Goal: Task Accomplishment & Management: Complete application form

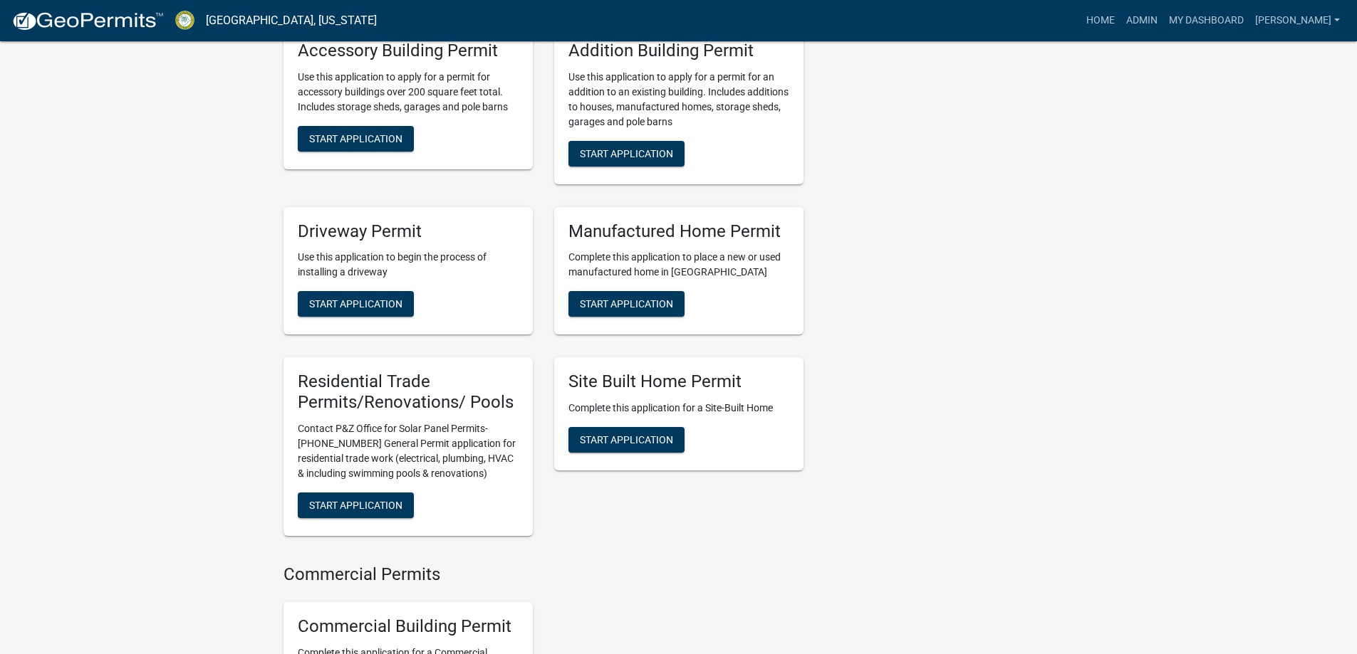
scroll to position [1139, 0]
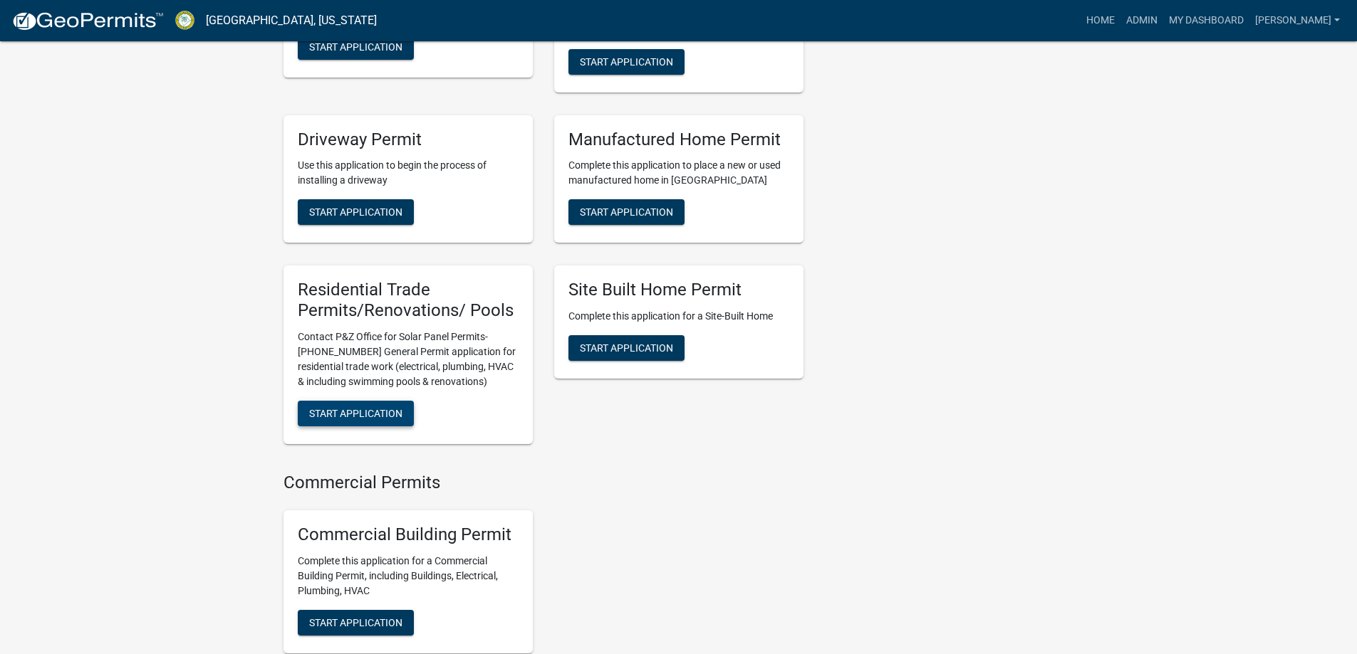
click at [375, 408] on span "Start Application" at bounding box center [355, 413] width 93 height 11
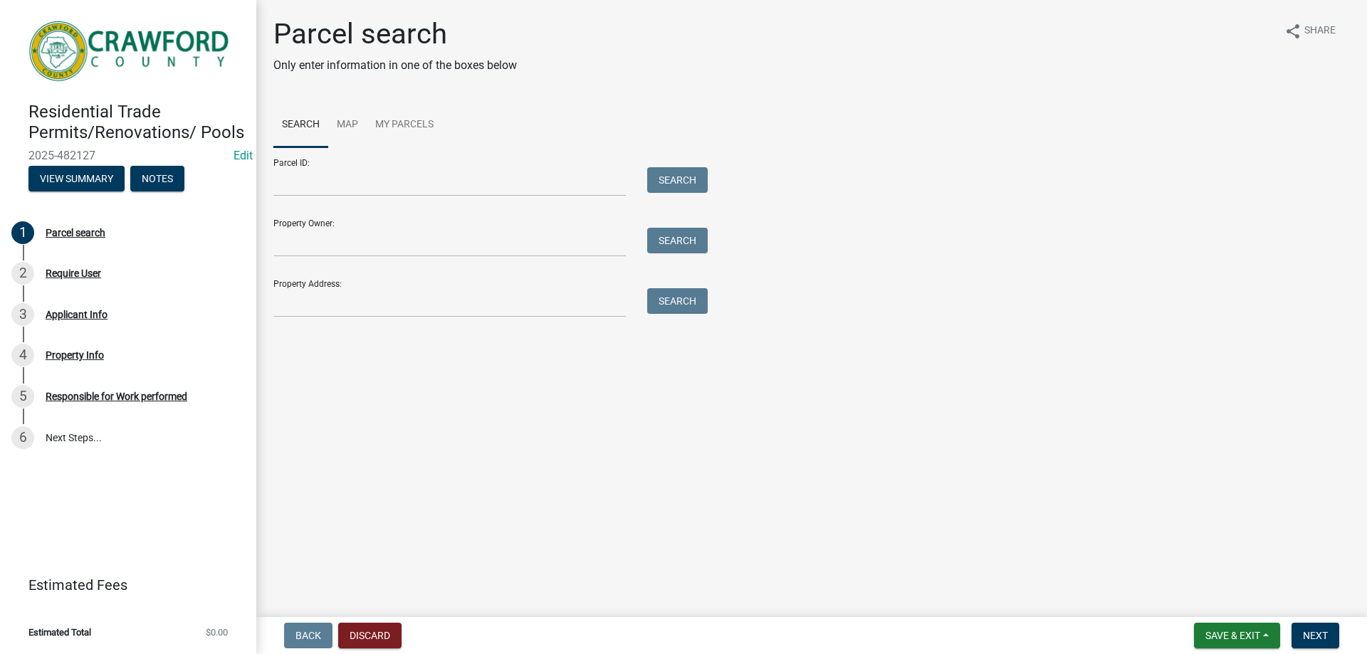
click at [348, 288] on div "Property Address: Search" at bounding box center [486, 292] width 427 height 49
click at [348, 293] on input "Property Address:" at bounding box center [449, 302] width 353 height 29
type input "475 w"
click at [739, 645] on wm-app "Residential Trade Permits/Renovations/ Pools 2025-482127 Edit View Summary Note…" at bounding box center [683, 327] width 1367 height 654
click at [679, 304] on button "Search" at bounding box center [677, 301] width 61 height 26
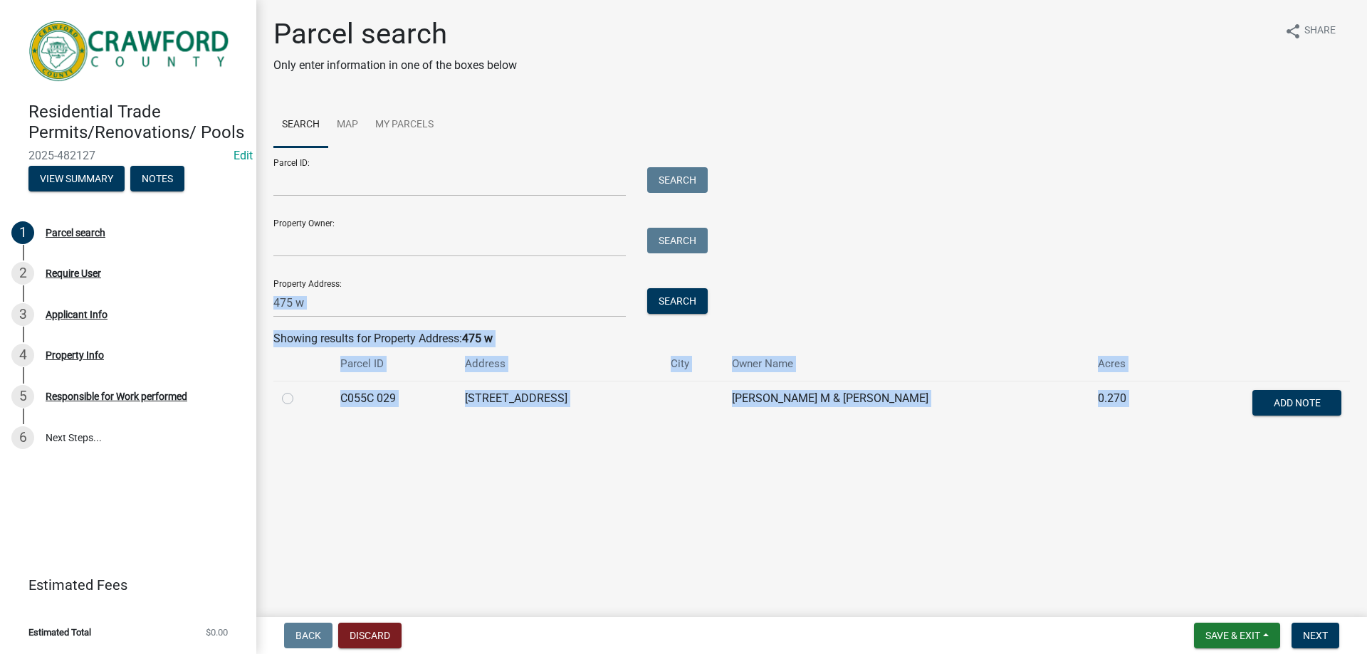
click at [299, 390] on label at bounding box center [299, 390] width 0 height 0
click at [299, 397] on 029 "radio" at bounding box center [303, 394] width 9 height 9
radio 029 "true"
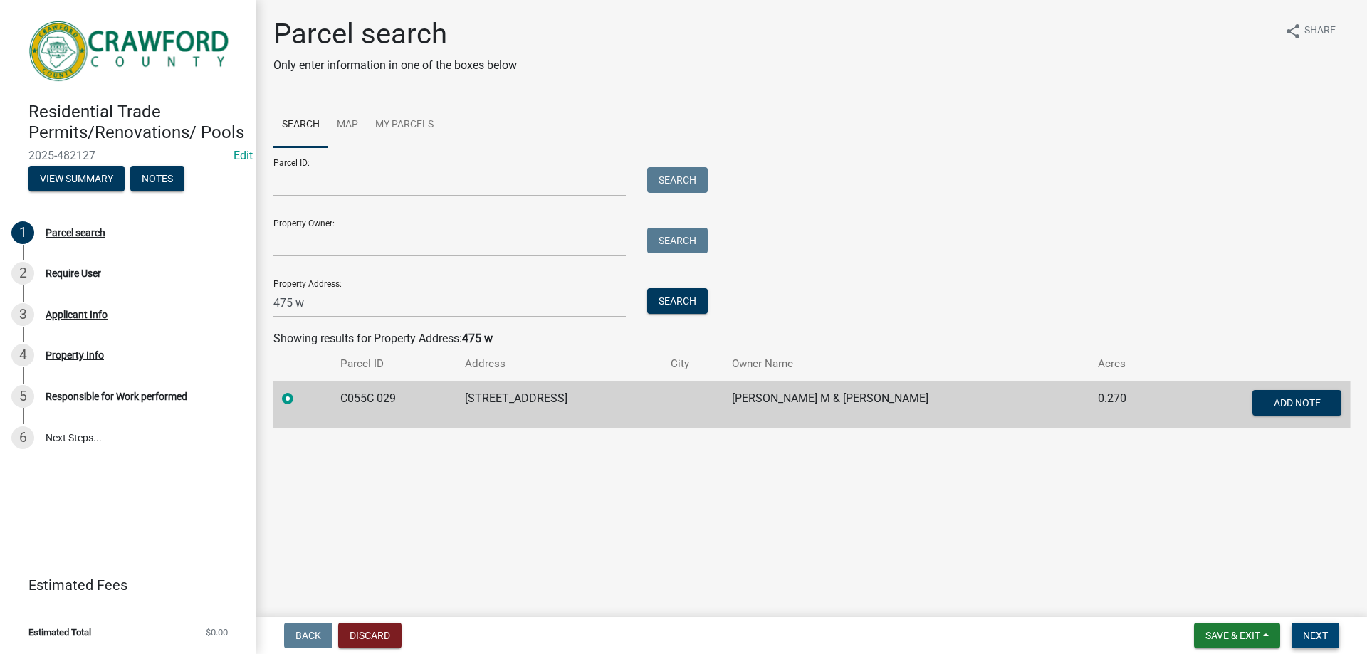
click at [1319, 627] on button "Next" at bounding box center [1316, 636] width 48 height 26
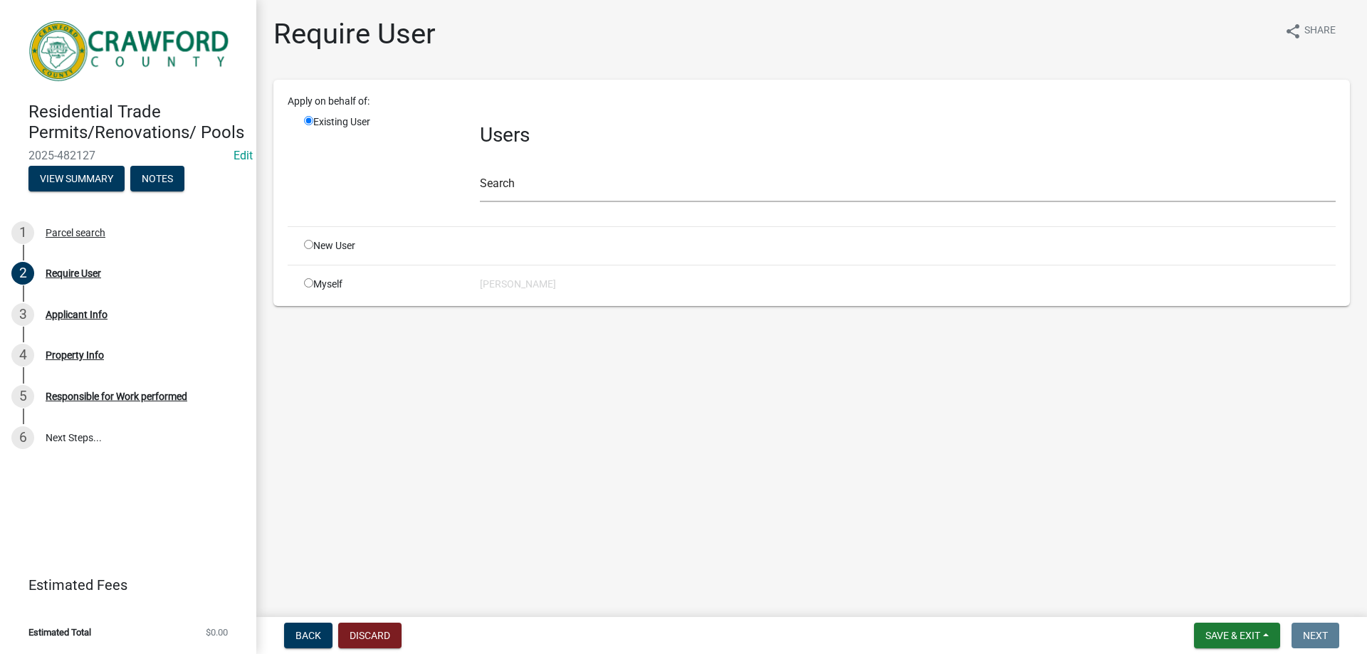
click at [525, 209] on div "Users Search" at bounding box center [907, 165] width 877 height 100
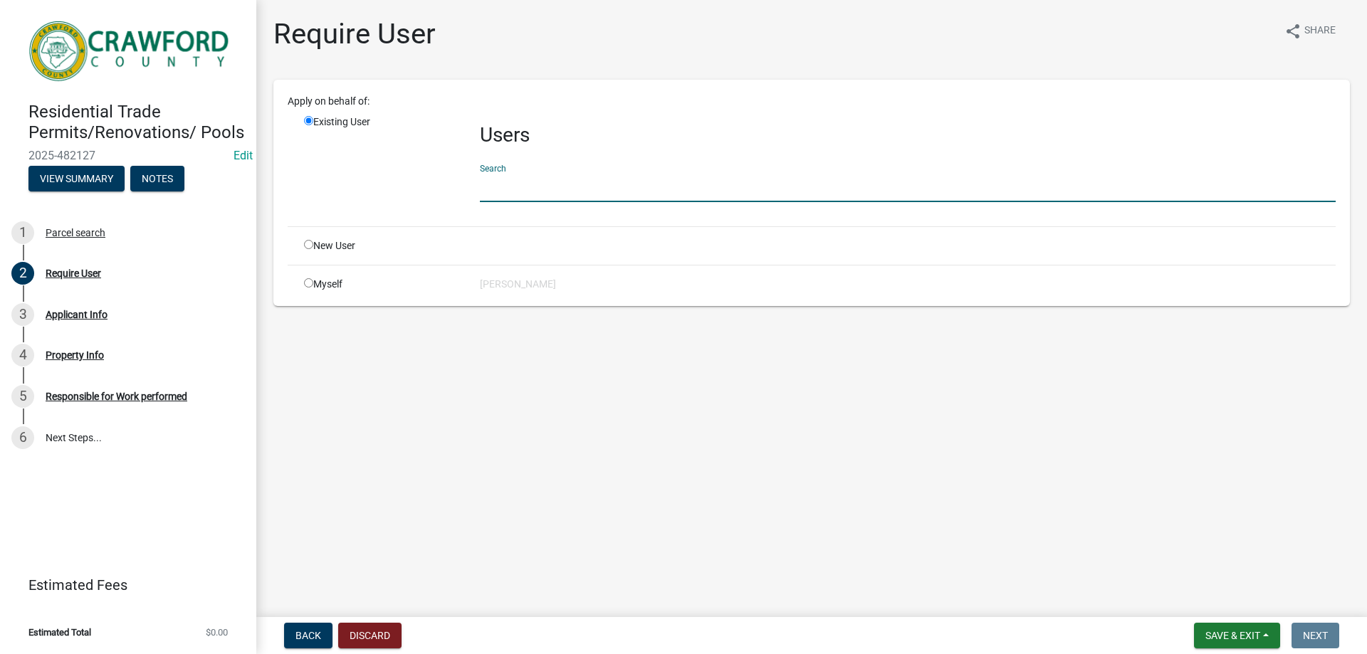
click at [531, 193] on input "text" at bounding box center [908, 187] width 856 height 29
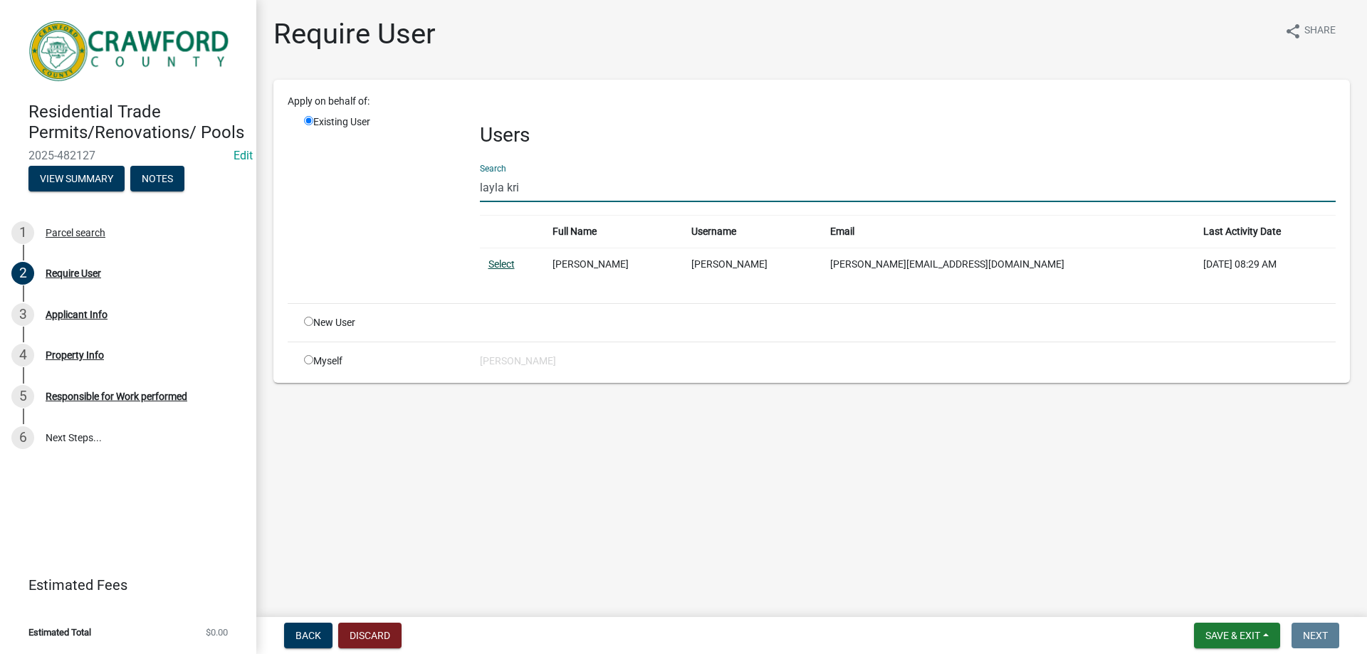
type input "layla kri"
click at [498, 263] on link "Select" at bounding box center [502, 264] width 26 height 11
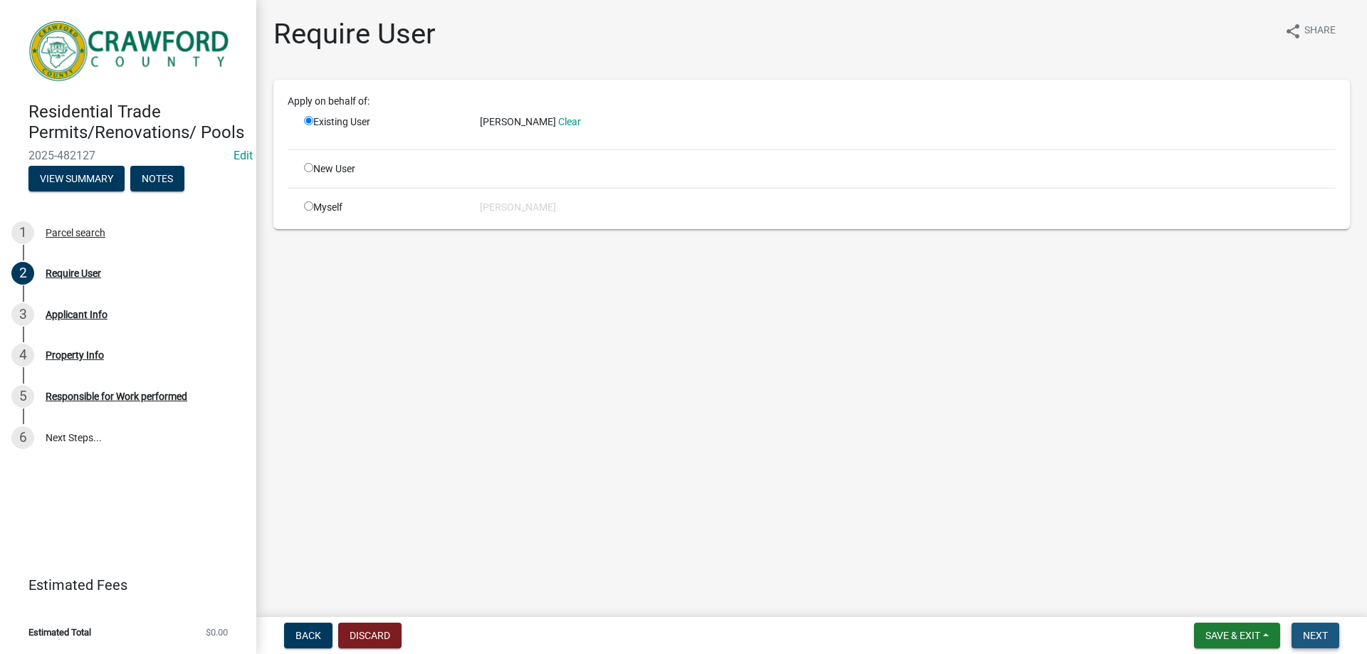
click at [1327, 633] on span "Next" at bounding box center [1315, 635] width 25 height 11
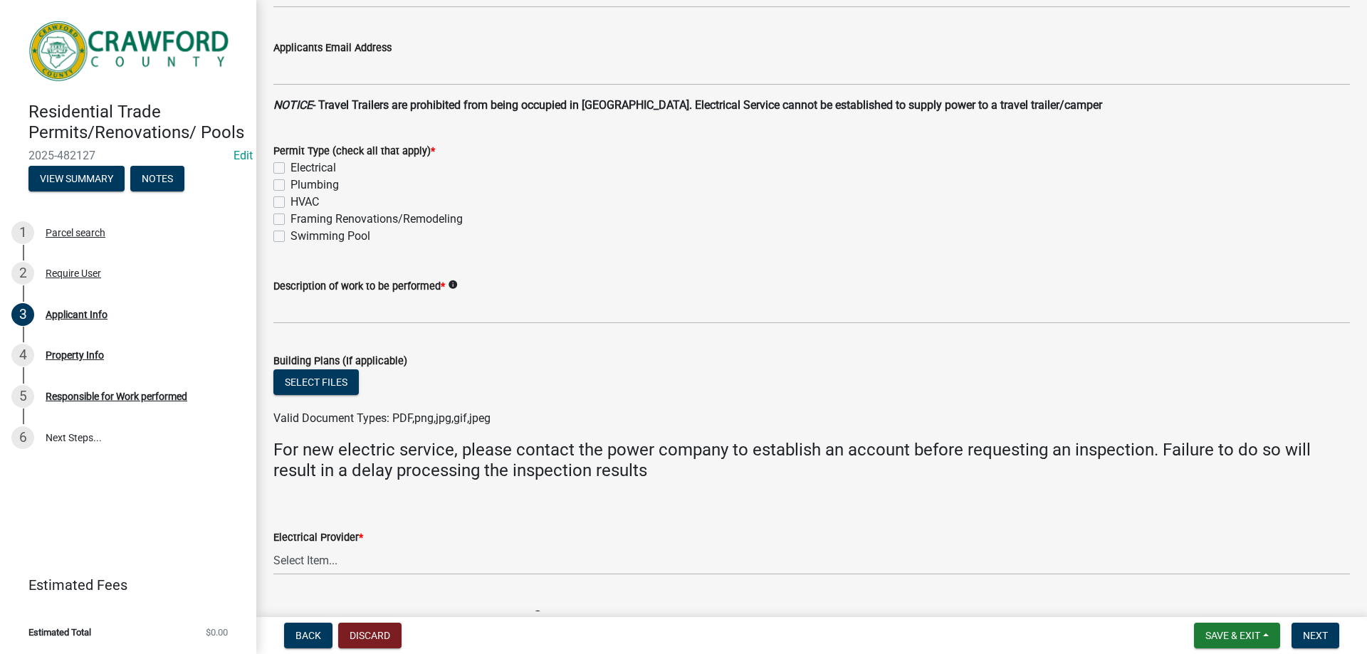
scroll to position [427, 0]
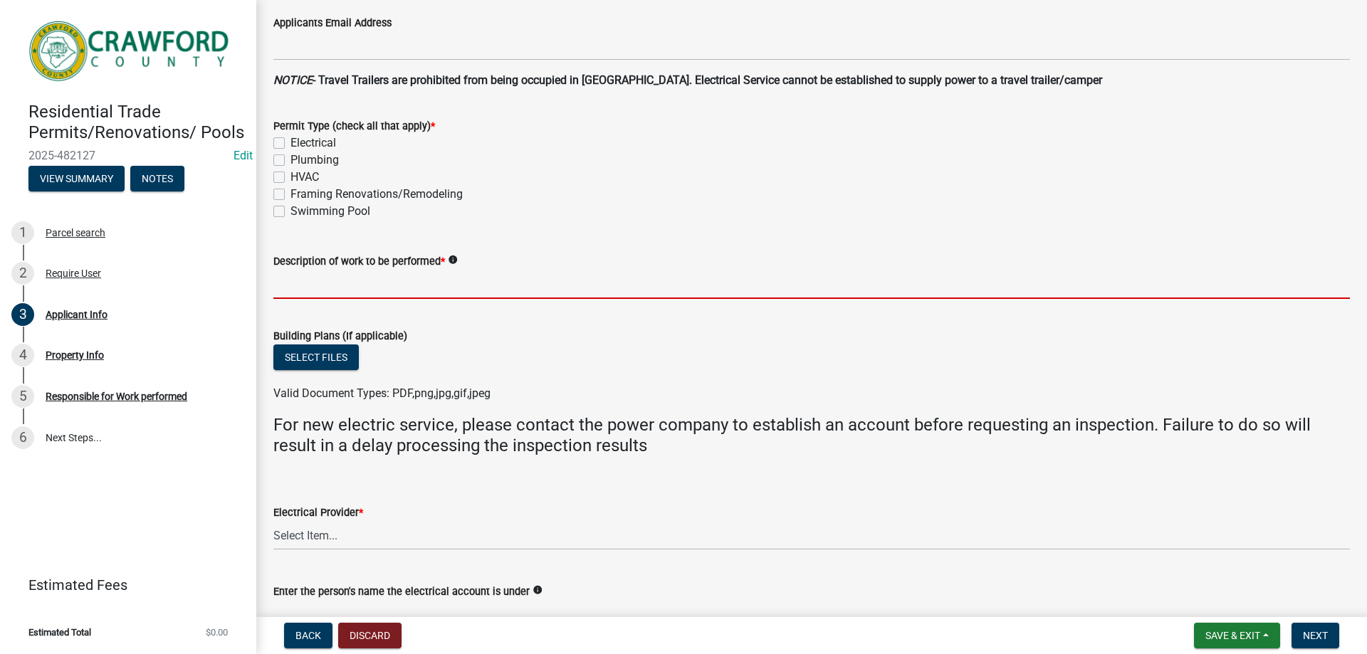
click at [278, 274] on input "Description of work to be performed *" at bounding box center [811, 284] width 1077 height 29
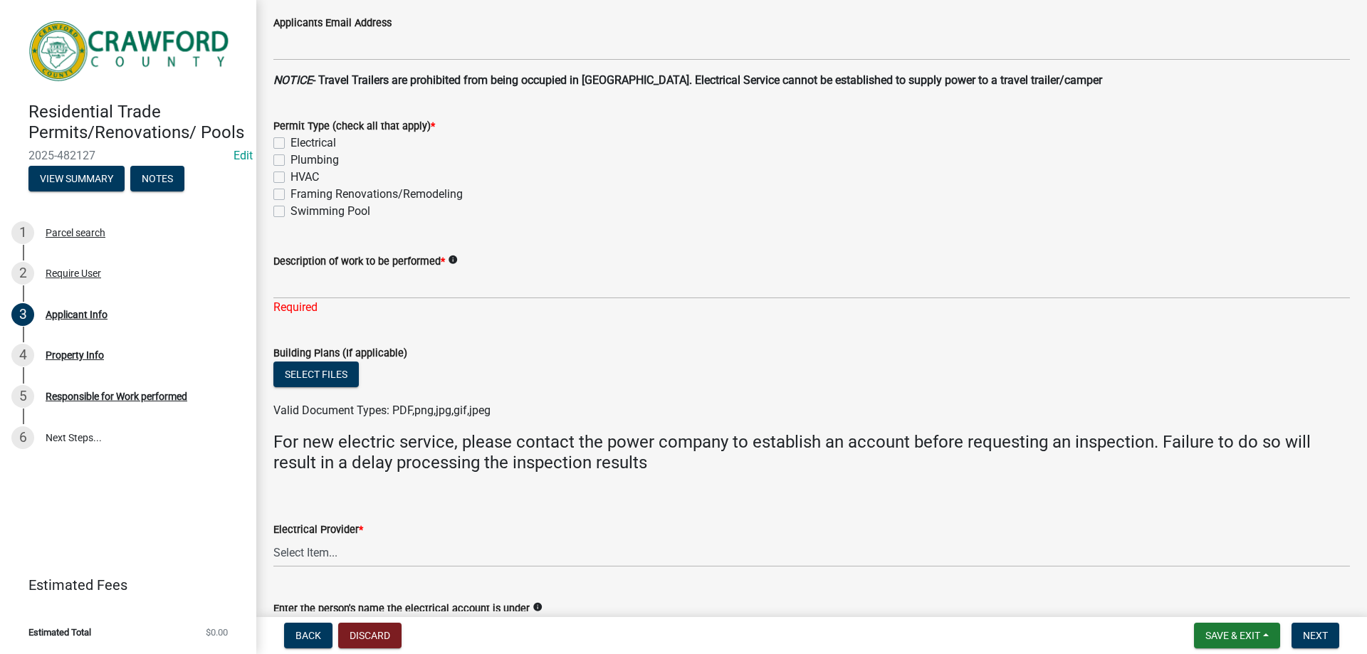
click at [743, 375] on wm-upload "Select files Valid Document Types: PDF,png,jpg,gif,jpeg" at bounding box center [811, 391] width 1077 height 58
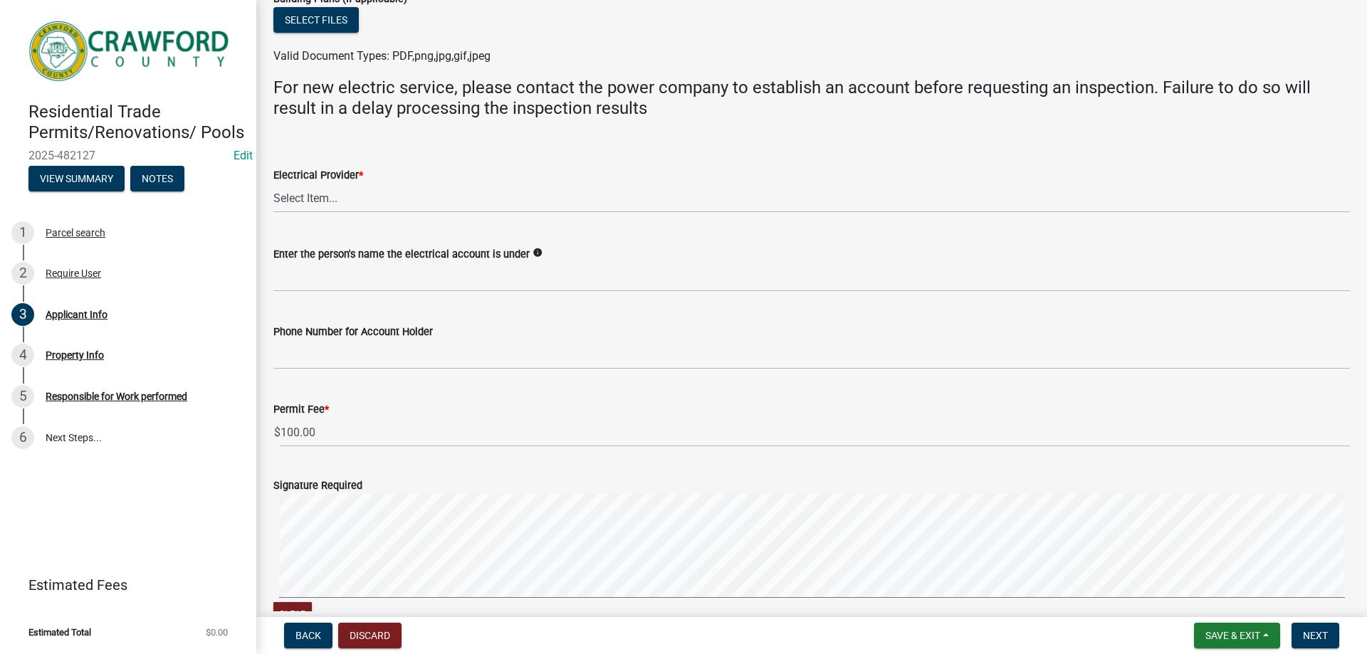
scroll to position [783, 0]
click at [162, 366] on div "4 Property Info" at bounding box center [122, 355] width 222 height 23
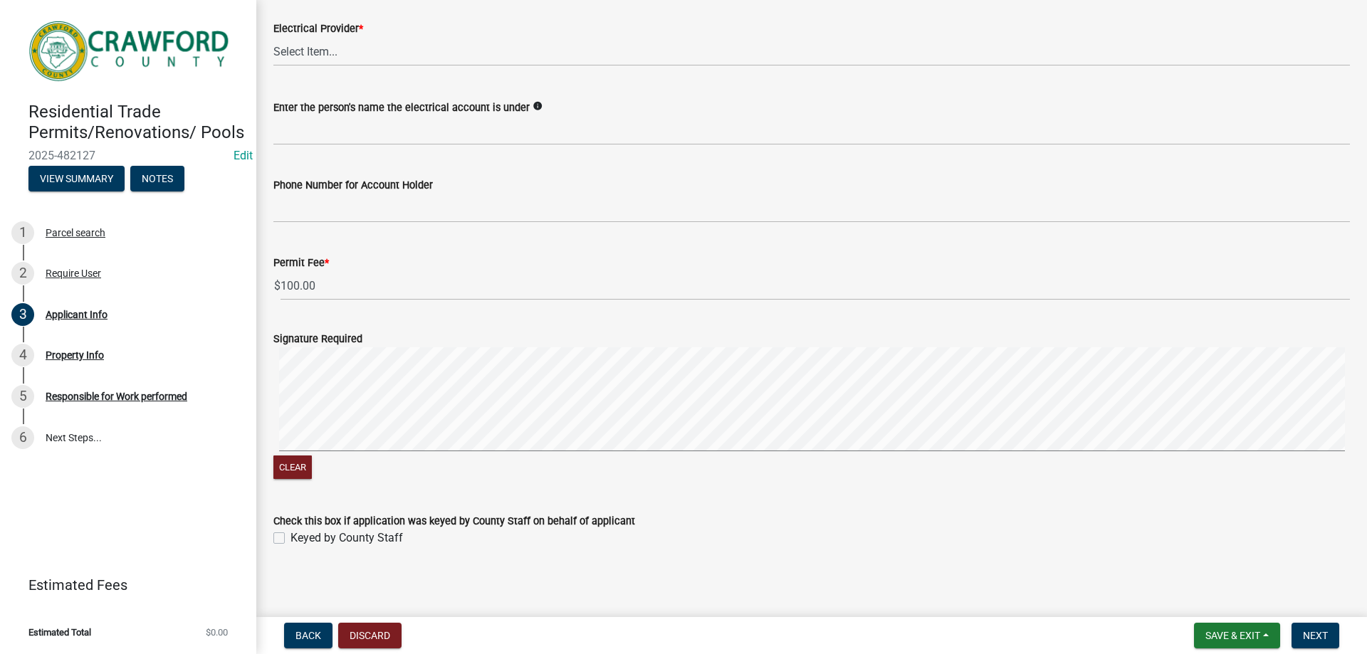
scroll to position [932, 0]
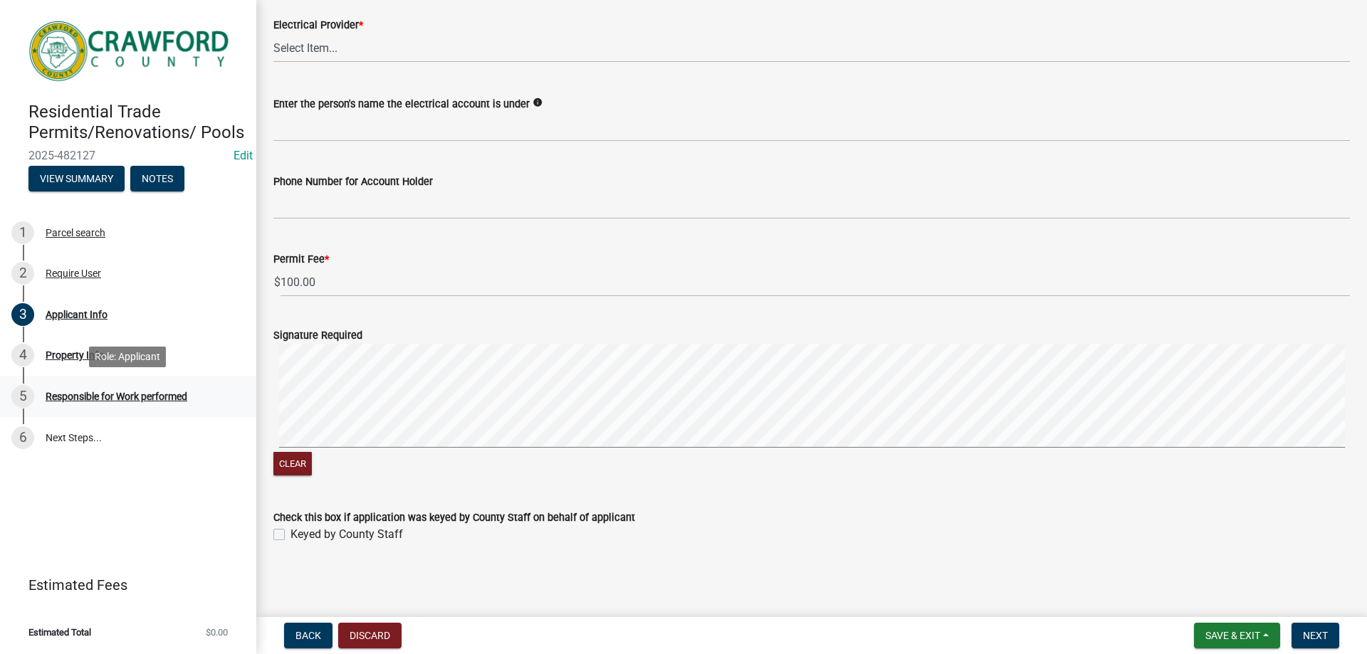
click at [96, 402] on div "5 Responsible for Work performed" at bounding box center [122, 396] width 222 height 23
